Goal: Information Seeking & Learning: Check status

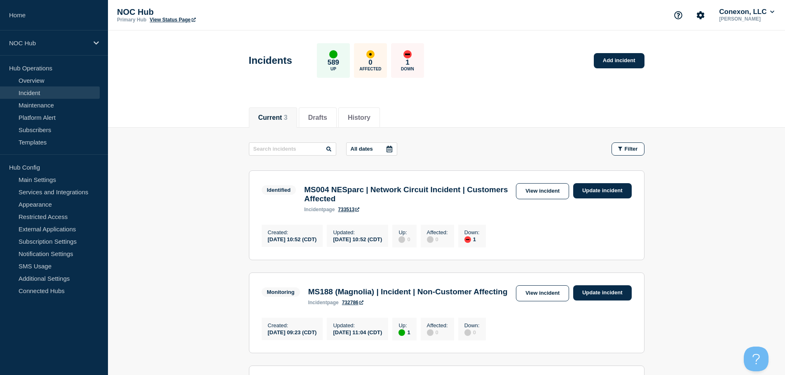
click at [38, 91] on link "Incident" at bounding box center [50, 92] width 100 height 12
click at [37, 93] on link "Incident" at bounding box center [50, 92] width 100 height 12
click at [37, 83] on link "Overview" at bounding box center [50, 80] width 100 height 12
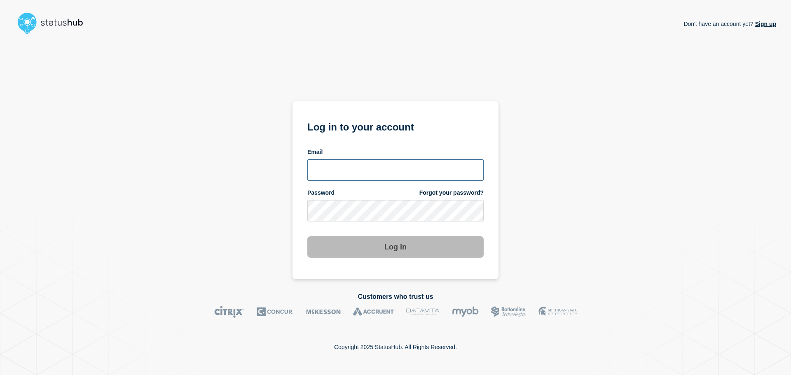
type input "ronnie.snow@conexon.us"
click at [374, 248] on button "Log in" at bounding box center [395, 246] width 176 height 21
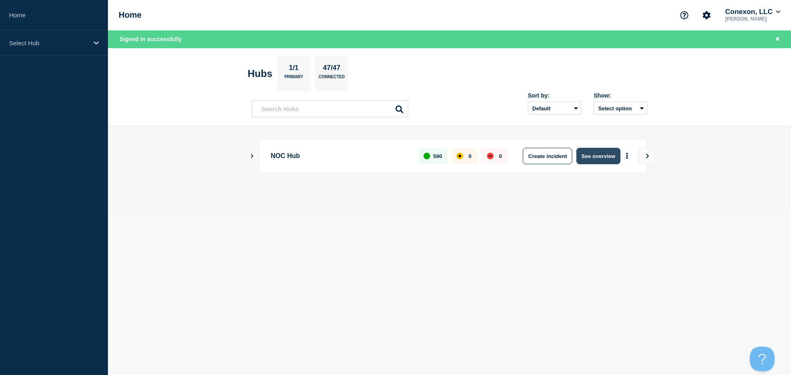
click at [604, 154] on button "See overview" at bounding box center [598, 156] width 44 height 16
